Goal: Task Accomplishment & Management: Complete application form

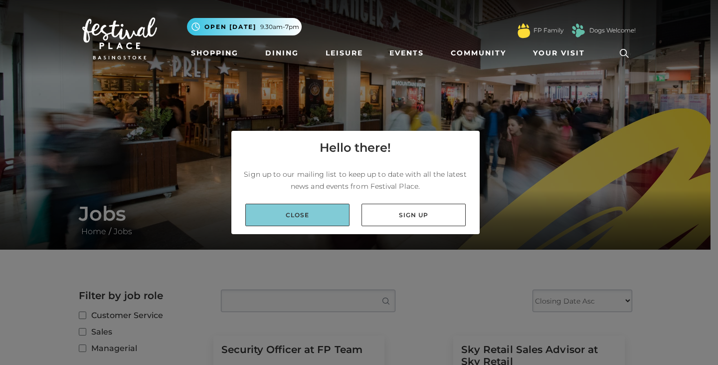
click at [296, 207] on link "Close" at bounding box center [297, 215] width 104 height 22
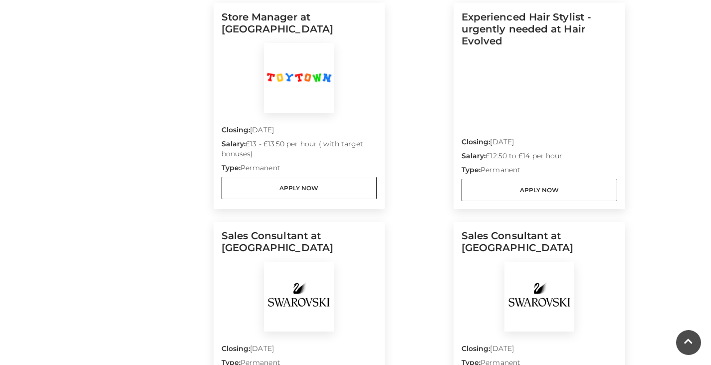
scroll to position [499, 0]
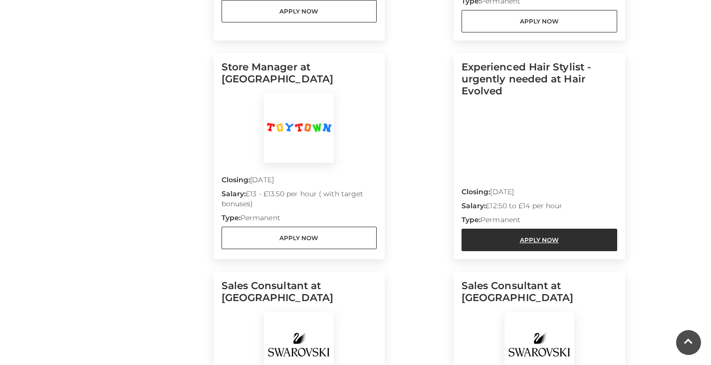
click at [516, 239] on link "Apply Now" at bounding box center [540, 240] width 156 height 22
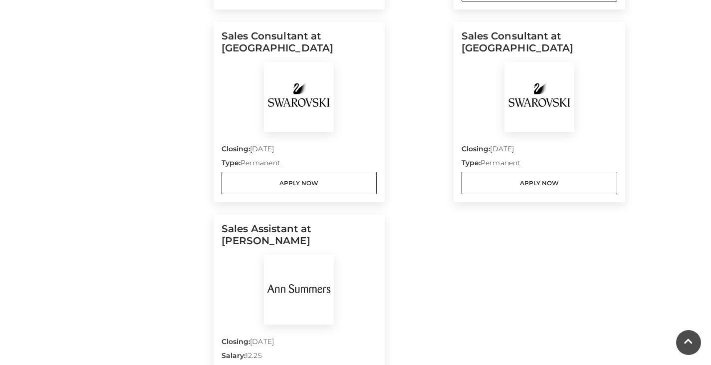
scroll to position [798, 0]
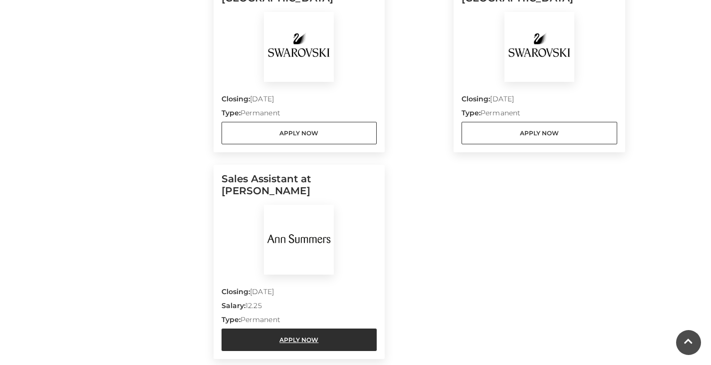
click at [320, 335] on link "Apply Now" at bounding box center [300, 339] width 156 height 22
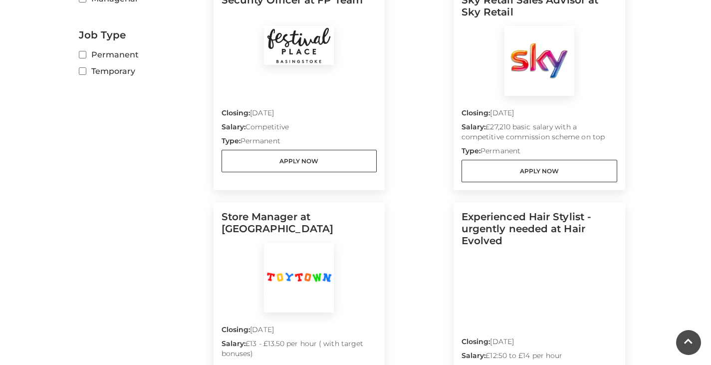
scroll to position [150, 0]
